Goal: Task Accomplishment & Management: Complete application form

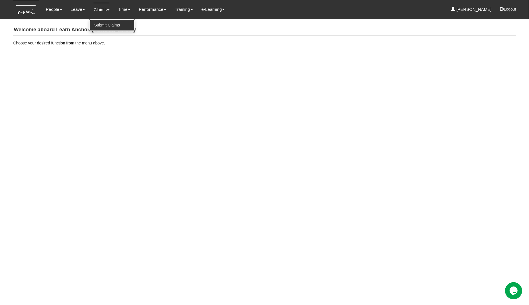
click at [101, 23] on link "Submit Claims" at bounding box center [112, 24] width 45 height 11
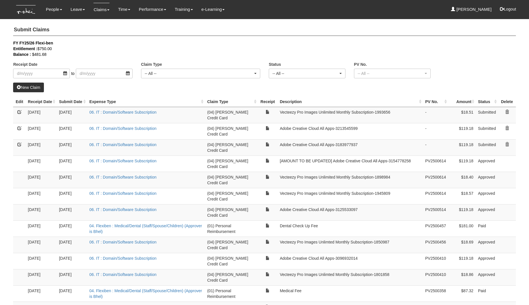
select select "50"
click at [33, 88] on link "New Claim" at bounding box center [28, 88] width 31 height 10
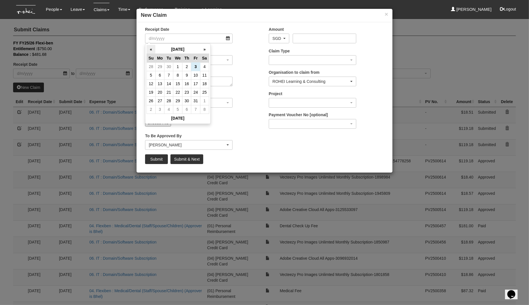
click at [150, 49] on th "«" at bounding box center [151, 49] width 9 height 9
click at [159, 104] on td "29" at bounding box center [159, 101] width 9 height 9
type input "[DATE]"
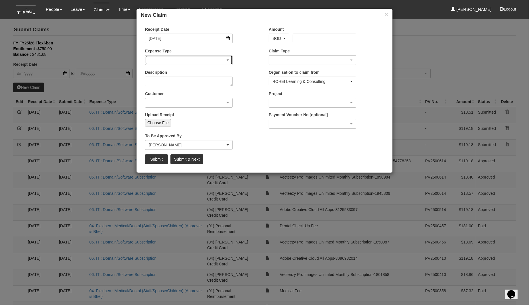
click at [196, 56] on div "button" at bounding box center [188, 60] width 87 height 9
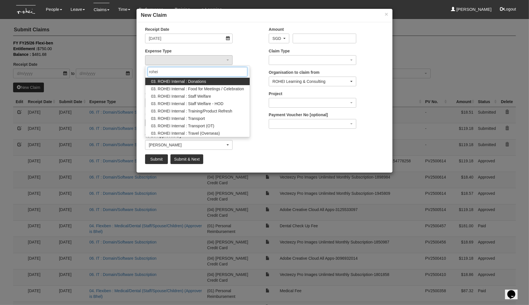
type input "rohei"
click at [257, 48] on div "Expense Type 01. Project (Billed) : Food for FGDs / Meetings 01. Project (Bille…" at bounding box center [203, 58] width 124 height 21
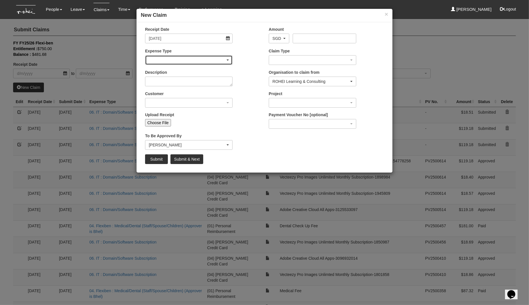
click at [209, 59] on div "button" at bounding box center [188, 60] width 87 height 9
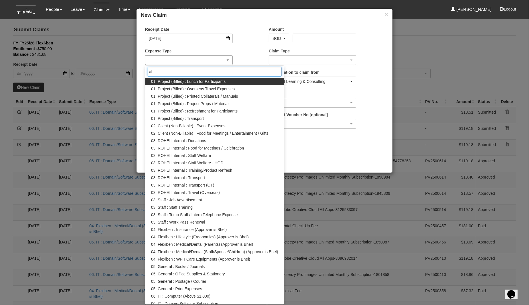
type input "a"
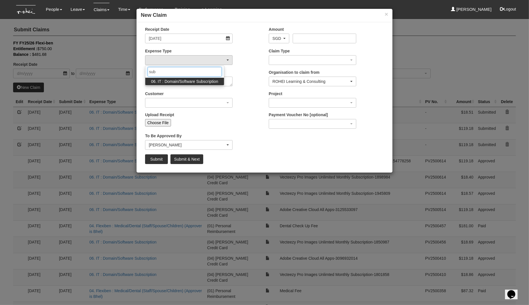
type input "sub"
click at [181, 80] on span "06. IT : Domain/Software Subscription" at bounding box center [184, 82] width 67 height 6
select select "180"
click at [181, 80] on textarea "Description" at bounding box center [189, 82] width 88 height 10
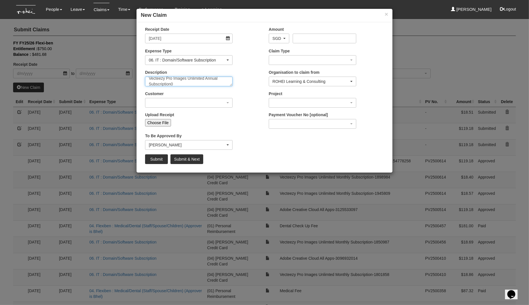
paste textarea "2040290"
click at [172, 84] on textarea "Vecteezy Pro Images Unlimited Annual Subscription02040290" at bounding box center [189, 82] width 88 height 10
type textarea "Vecteezy Pro Images Unlimited Annual Subscription-2040290"
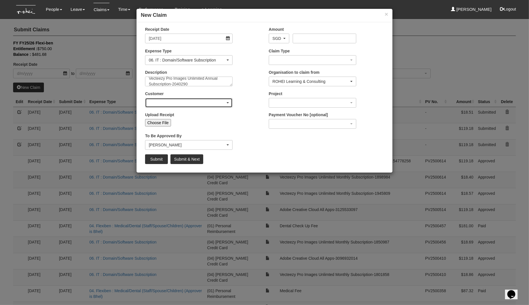
click at [204, 98] on div "button" at bounding box center [188, 102] width 87 height 9
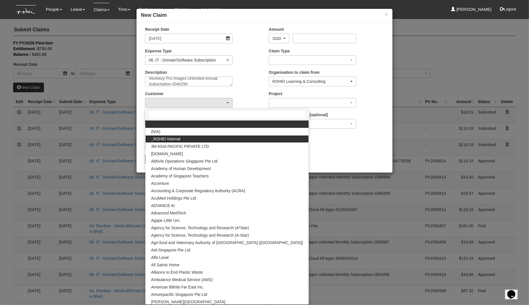
click at [196, 135] on link "_ROHEI Internal" at bounding box center [226, 138] width 163 height 7
select select "397"
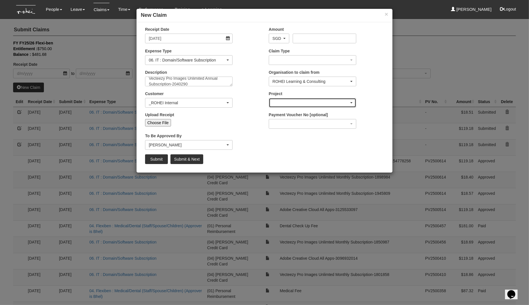
click at [298, 103] on div "button" at bounding box center [312, 102] width 87 height 9
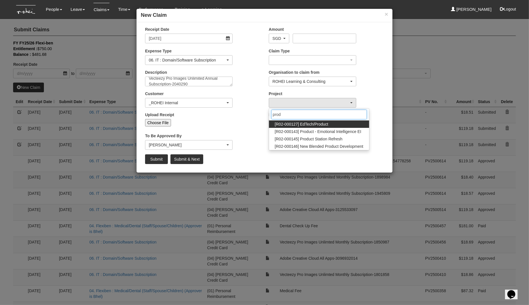
type input "prod"
click at [311, 123] on span "[R02-000127] EdTech/Product" at bounding box center [302, 124] width 54 height 6
select select "1534"
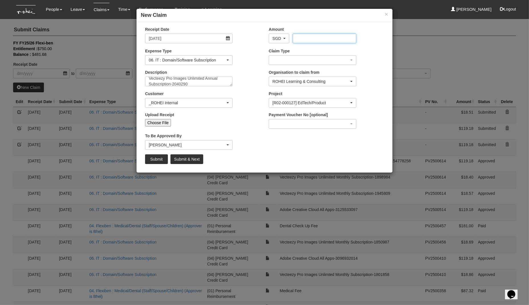
click at [312, 37] on input "Amount" at bounding box center [324, 39] width 63 height 10
type input "71.91"
click at [174, 159] on input "Submit & Next" at bounding box center [186, 159] width 33 height 10
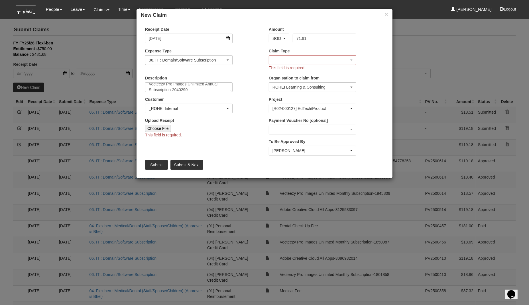
click at [161, 123] on label "Upload Receipt" at bounding box center [159, 121] width 29 height 6
click at [171, 125] on input "Upload Receipt" at bounding box center [209, 128] width 76 height 7
type input "C:\fakepath\Receipt-2040290.pdf"
type input "Choose Another File"
click at [284, 61] on div "button" at bounding box center [312, 60] width 87 height 9
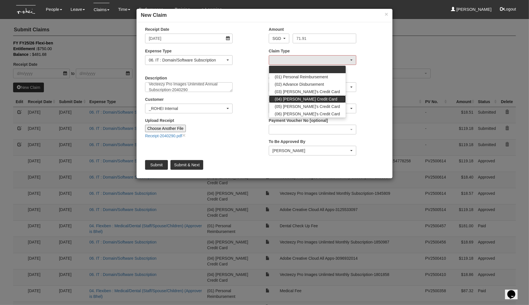
click at [298, 99] on span "(04) [PERSON_NAME] Credit Card" at bounding box center [306, 99] width 62 height 6
select select "16"
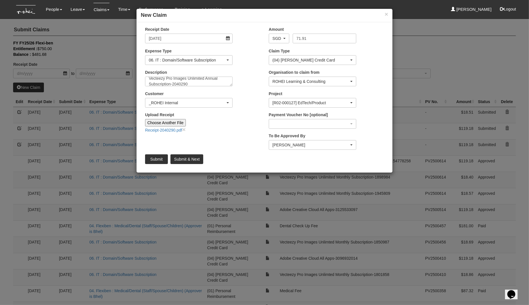
click at [20, 291] on div "× New Claim Receipt Date [DATE] Amount AED AFN ALL AMD ANG AOA ARS AUD AWG AZN …" at bounding box center [264, 152] width 529 height 305
click at [151, 160] on input "Submit" at bounding box center [156, 159] width 23 height 10
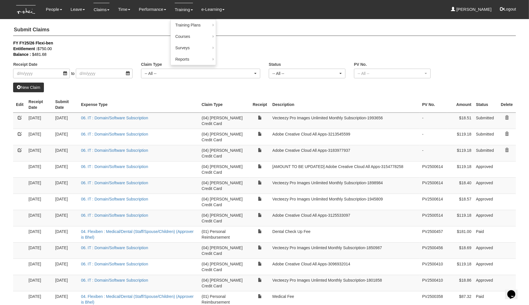
select select "50"
